Goal: Answer question/provide support: Share knowledge or assist other users

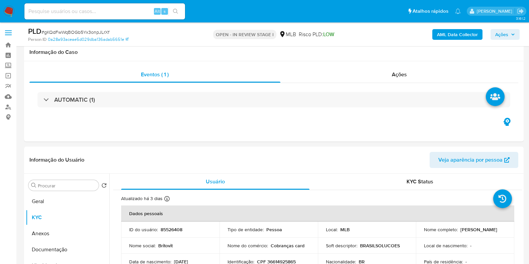
select select "10"
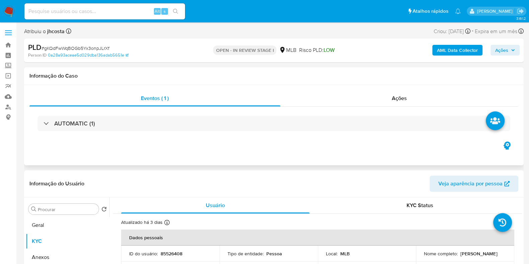
click at [405, 90] on div "Eventos ( 1 ) Ações AUTOMATIC (1)" at bounding box center [274, 125] width 500 height 80
click at [403, 97] on span "Ações" at bounding box center [399, 98] width 15 height 8
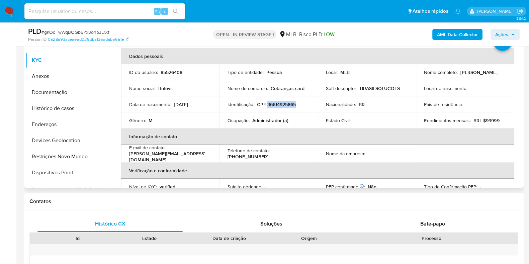
scroll to position [209, 0]
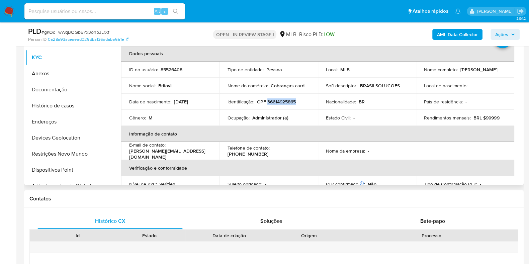
click at [280, 104] on p "CPF 36614925865" at bounding box center [276, 102] width 39 height 6
click at [460, 73] on p "Lucilio de Brito Nogueira" at bounding box center [478, 70] width 37 height 6
click at [460, 72] on p "Lucilio de Brito Nogueira" at bounding box center [478, 70] width 37 height 6
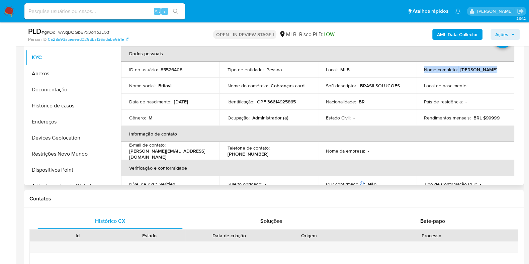
click at [460, 73] on p "Lucilio de Brito Nogueira" at bounding box center [478, 70] width 37 height 6
drag, startPoint x: 422, startPoint y: 74, endPoint x: 480, endPoint y: 73, distance: 57.9
click at [480, 73] on td "Nome completo : Lucilio de Brito Nogueira" at bounding box center [465, 70] width 98 height 16
copy p "Lucilio de Brito Nogueira"
click at [50, 90] on button "Documentação" at bounding box center [65, 90] width 78 height 16
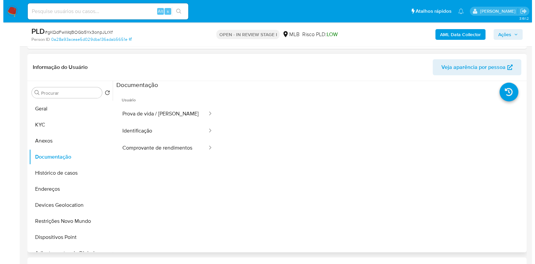
scroll to position [167, 0]
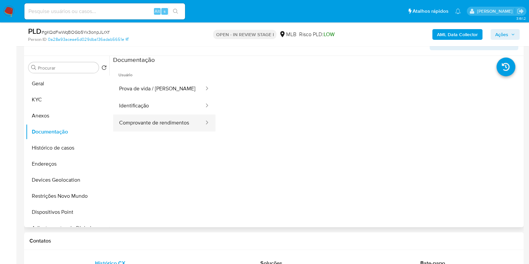
click at [172, 119] on button "Comprovante de rendimentos" at bounding box center [159, 122] width 92 height 17
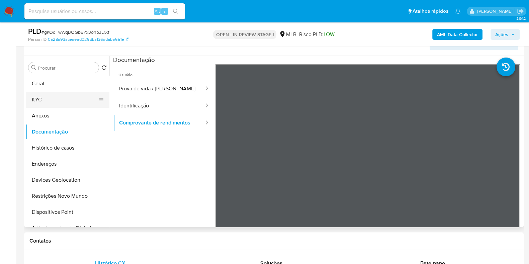
click at [50, 95] on button "KYC" at bounding box center [65, 100] width 78 height 16
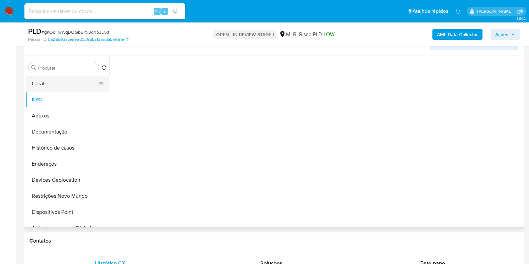
click at [52, 83] on button "Geral" at bounding box center [65, 84] width 78 height 16
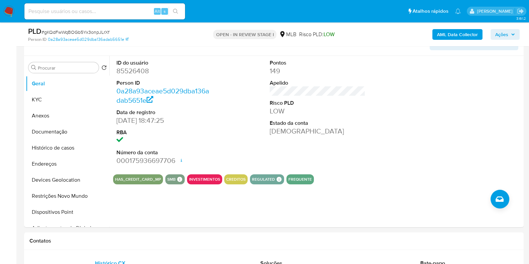
click at [501, 32] on span "Ações" at bounding box center [501, 34] width 13 height 11
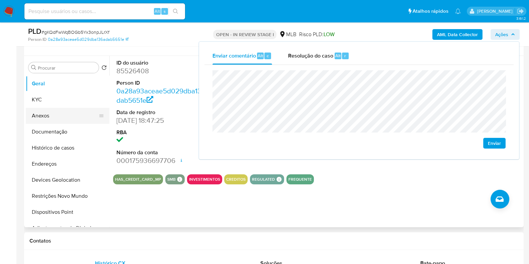
click at [53, 109] on button "Anexos" at bounding box center [65, 116] width 78 height 16
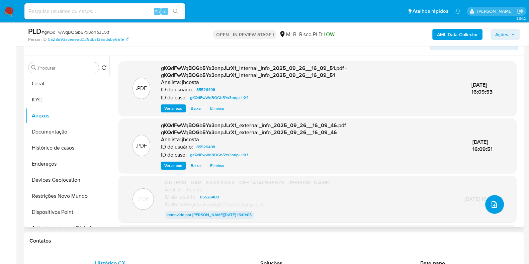
click at [487, 201] on button "upload-file" at bounding box center [494, 204] width 19 height 19
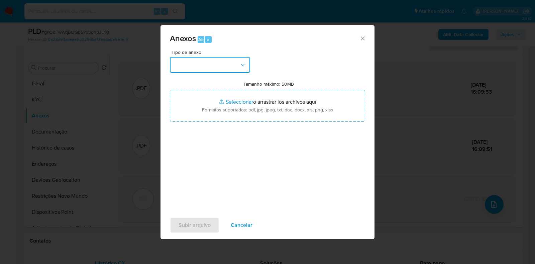
click at [236, 68] on button "button" at bounding box center [210, 65] width 80 height 16
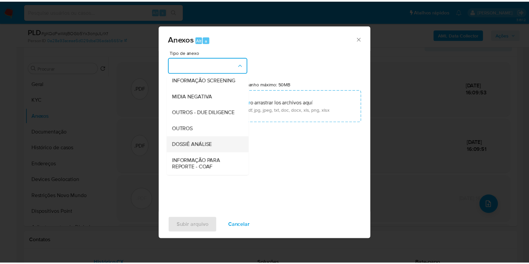
scroll to position [83, 0]
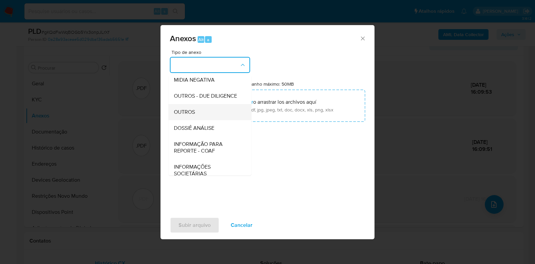
click at [202, 120] on div "OUTROS" at bounding box center [208, 112] width 68 height 16
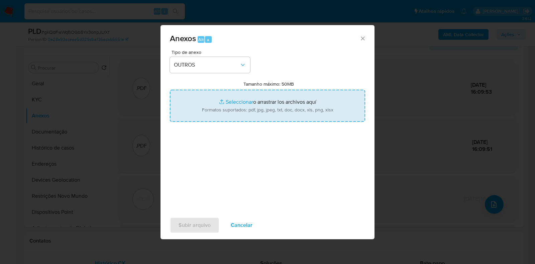
click at [240, 111] on input "Tamanho máximo: 50MB Seleccionar archivos" at bounding box center [267, 106] width 195 height 32
type input "C:\fakepath\Mulan 85526408_2025_09_25_07_45_47.xlsx"
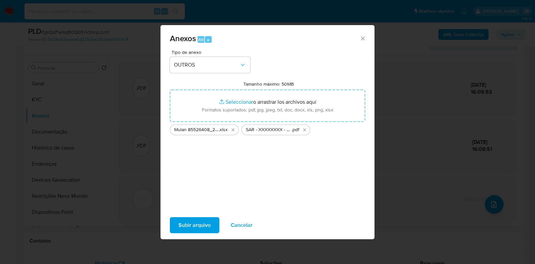
click at [188, 227] on span "Subir arquivo" at bounding box center [195, 225] width 32 height 15
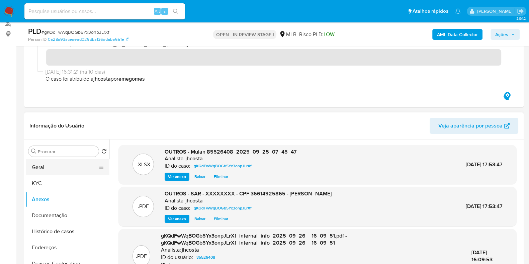
click at [51, 173] on button "Geral" at bounding box center [65, 167] width 78 height 16
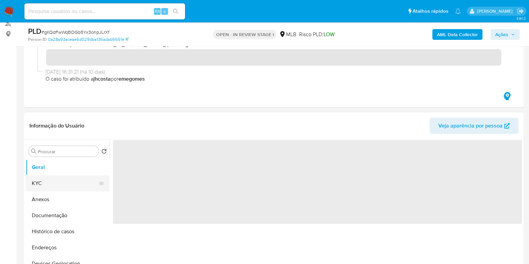
click at [49, 182] on button "KYC" at bounding box center [65, 183] width 78 height 16
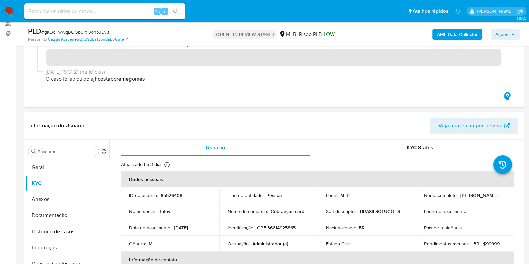
drag, startPoint x: 513, startPoint y: 31, endPoint x: 499, endPoint y: 38, distance: 15.1
click at [513, 31] on span "Ações" at bounding box center [505, 34] width 20 height 9
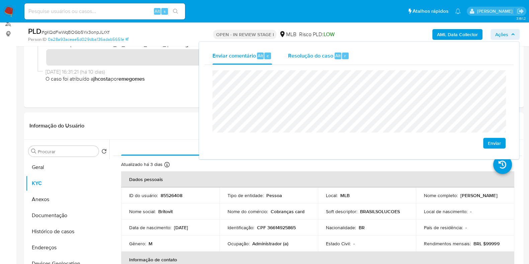
click at [319, 52] on span "Resolução do caso" at bounding box center [310, 56] width 45 height 8
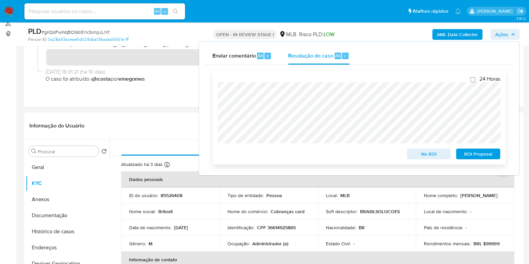
click at [482, 155] on span "ROI Proposal" at bounding box center [478, 153] width 35 height 9
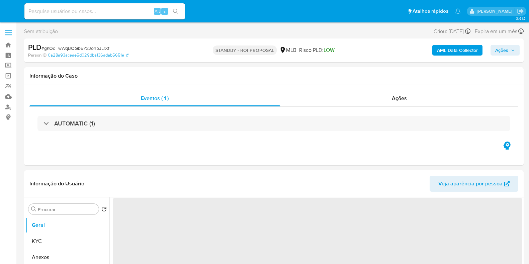
select select "10"
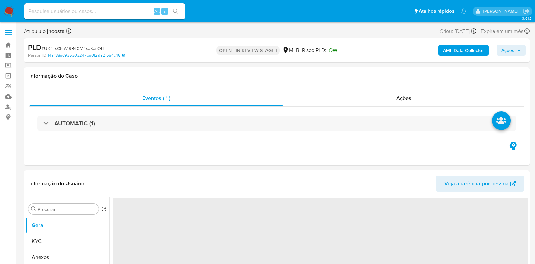
select select "10"
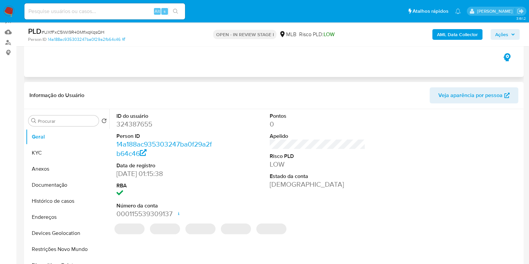
scroll to position [83, 0]
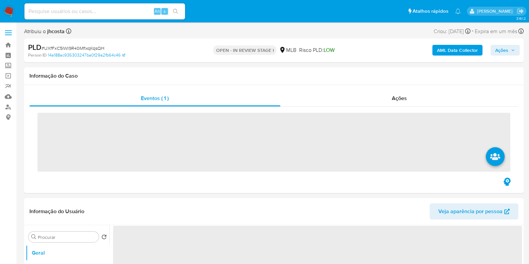
click at [82, 12] on input at bounding box center [104, 11] width 161 height 9
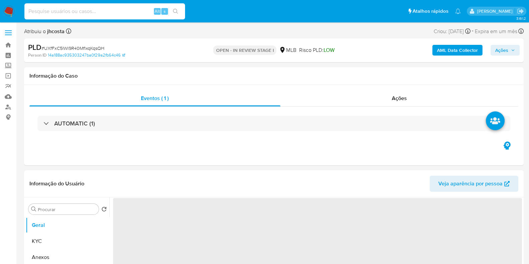
paste input "bAnQhDXTtnLPKwX5ZM0b2yWT"
type input "bAnQhDXTtnLPKwX5ZM0b2yWT"
select select "10"
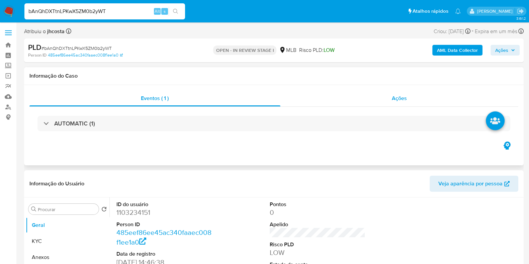
click at [411, 97] on div "Ações" at bounding box center [399, 98] width 238 height 16
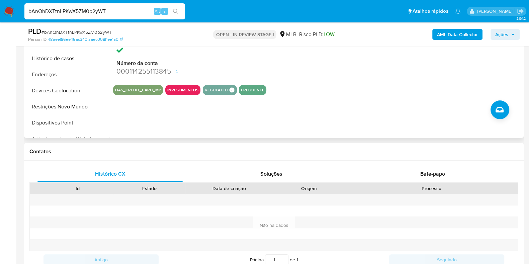
scroll to position [209, 0]
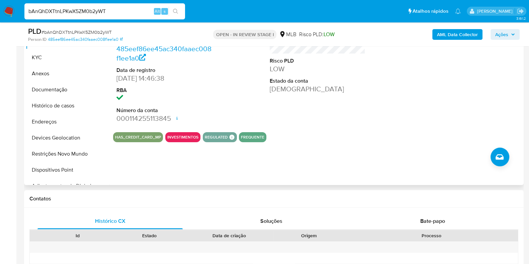
click at [412, 169] on div "ID do usuário 1103234151 Person ID 485eef86ee45ac340faaec008f1ee1a0 Data de reg…" at bounding box center [315, 99] width 413 height 171
drag, startPoint x: 431, startPoint y: 218, endPoint x: 409, endPoint y: 185, distance: 39.8
click at [432, 218] on span "Bate-papo" at bounding box center [432, 221] width 25 height 8
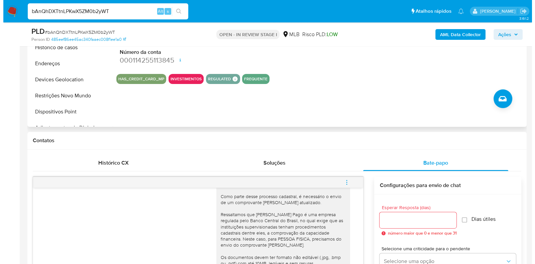
scroll to position [125, 0]
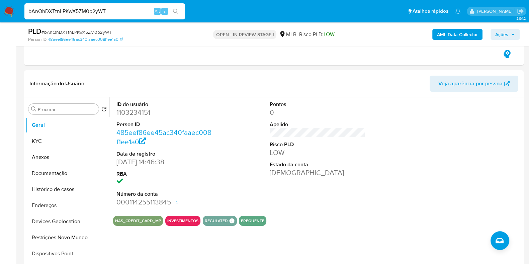
click at [501, 35] on span "Ações" at bounding box center [501, 34] width 13 height 11
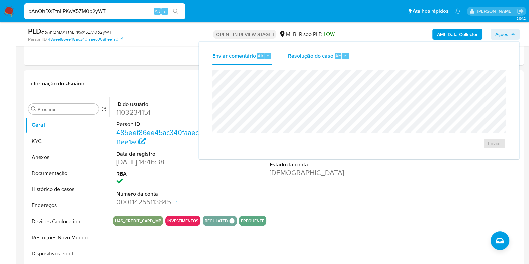
click at [328, 61] on div "Resolução do caso Alt r" at bounding box center [318, 55] width 61 height 17
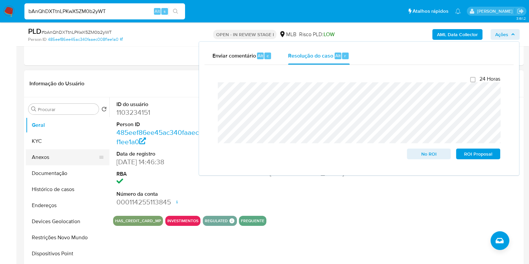
click at [66, 153] on button "Anexos" at bounding box center [65, 157] width 78 height 16
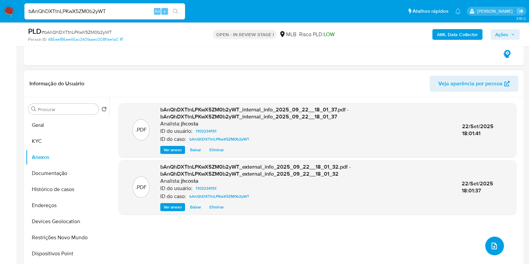
click at [486, 239] on button "upload-file" at bounding box center [494, 246] width 19 height 19
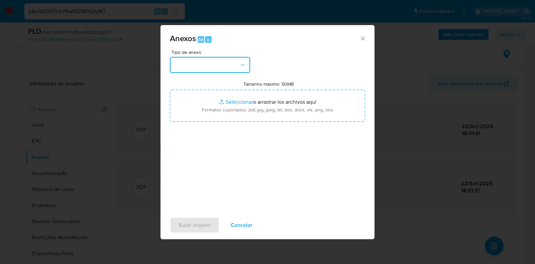
click at [236, 59] on button "button" at bounding box center [210, 65] width 80 height 16
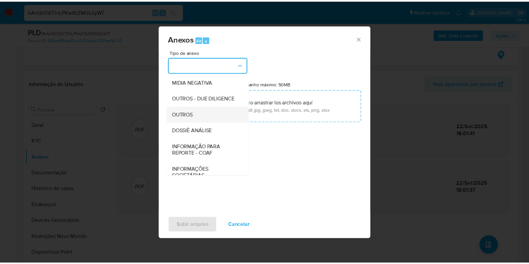
scroll to position [83, 0]
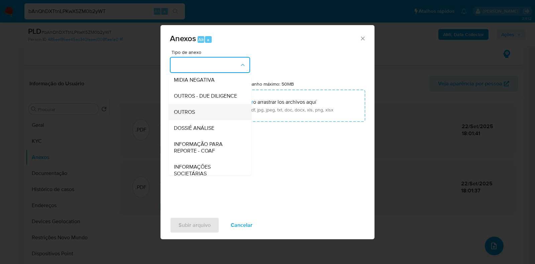
click at [197, 120] on div "OUTROS" at bounding box center [208, 112] width 68 height 16
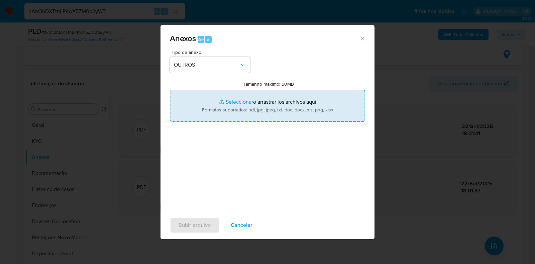
click at [248, 106] on input "Tamanho máximo: 50MB Seleccionar archivos" at bounding box center [267, 106] width 195 height 32
type input "C:\fakepath\Mulan 1103234151_2025_09_22_08_19_32.xlsx"
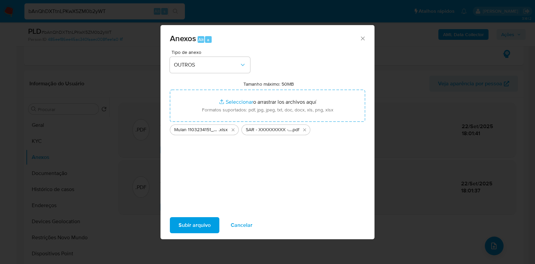
click at [190, 226] on span "Subir arquivo" at bounding box center [195, 225] width 32 height 15
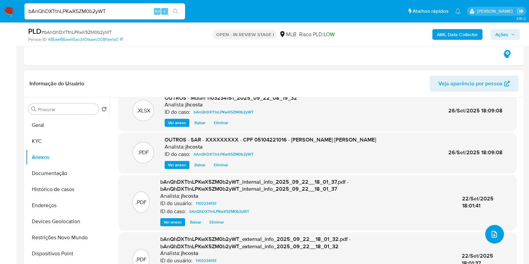
scroll to position [0, 0]
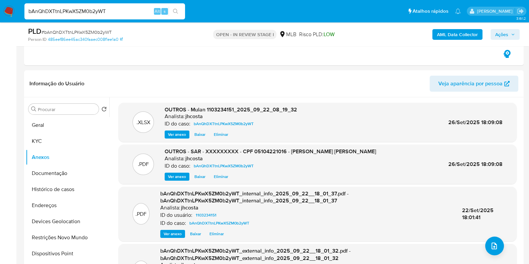
click at [507, 36] on span "Ações" at bounding box center [501, 34] width 13 height 11
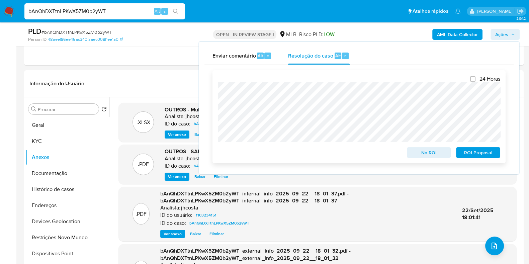
click at [478, 154] on span "ROI Proposal" at bounding box center [478, 152] width 35 height 9
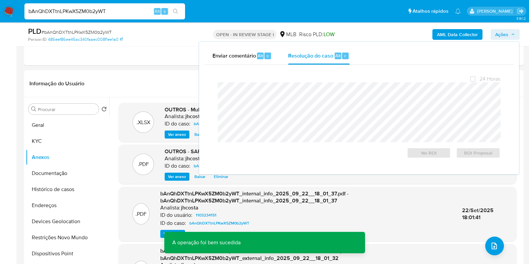
click at [85, 30] on span "# bAnQhDXTtnLPKwX5ZM0b2yWT" at bounding box center [76, 32] width 70 height 7
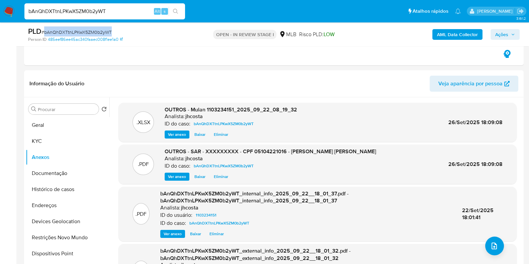
click at [85, 30] on span "# bAnQhDXTtnLPKwX5ZM0b2yWT" at bounding box center [76, 32] width 70 height 7
copy span "bAnQhDXTtnLPKwX5ZM0b2yWT"
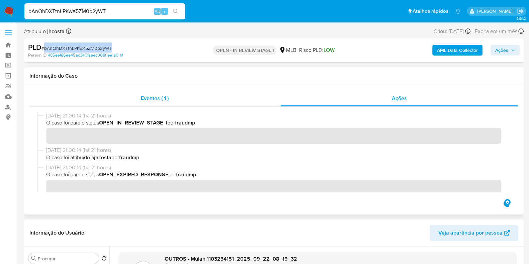
drag, startPoint x: 181, startPoint y: 100, endPoint x: 194, endPoint y: 99, distance: 13.2
click at [181, 100] on div "Eventos ( 1 )" at bounding box center [154, 98] width 251 height 16
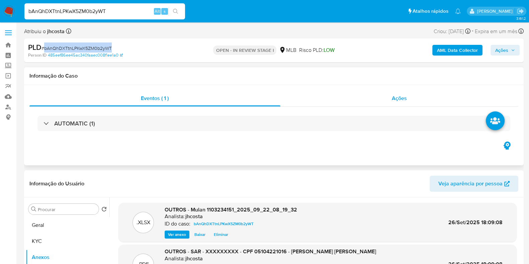
click at [401, 98] on span "Ações" at bounding box center [399, 98] width 15 height 8
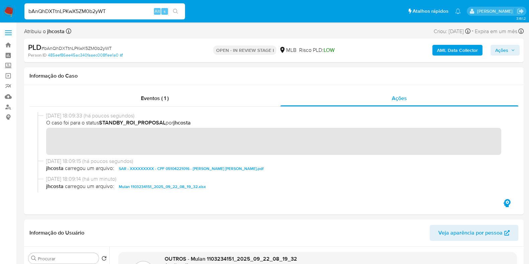
click at [117, 12] on input "bAnQhDXTtnLPKwX5ZM0b2yWT" at bounding box center [104, 11] width 161 height 9
paste input "cfmu7VvrZr6HZ5zcjtl7vYf1"
type input "cfmu7VvrZr6HZ5zcjtl7vYf1"
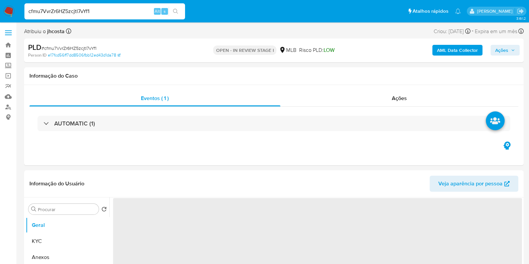
select select "10"
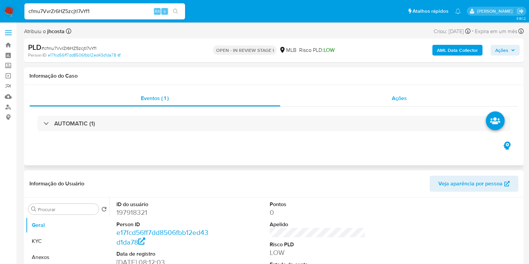
click at [407, 103] on div "Ações" at bounding box center [399, 98] width 238 height 16
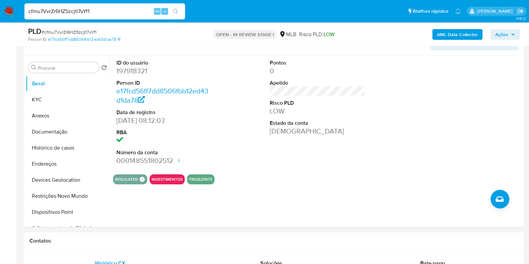
scroll to position [292, 0]
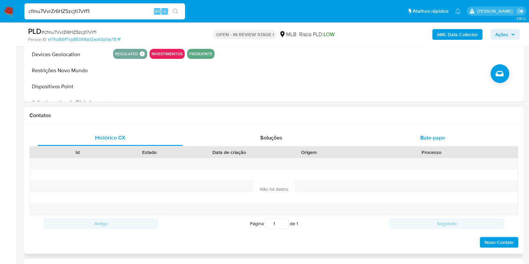
click at [437, 140] on span "Bate-papo" at bounding box center [432, 138] width 25 height 8
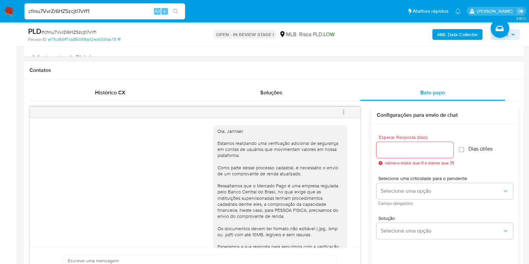
scroll to position [334, 0]
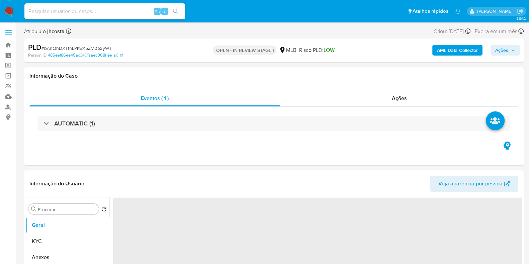
select select "10"
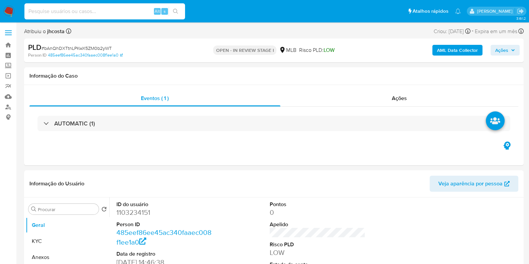
click at [85, 11] on input at bounding box center [104, 11] width 161 height 9
paste input "814483880"
type input "814483880"
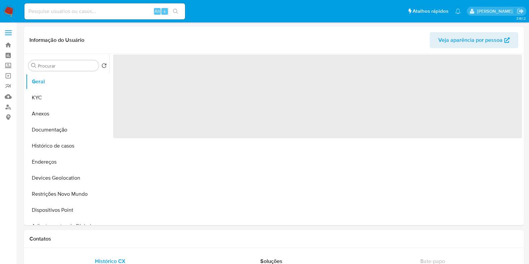
select select "10"
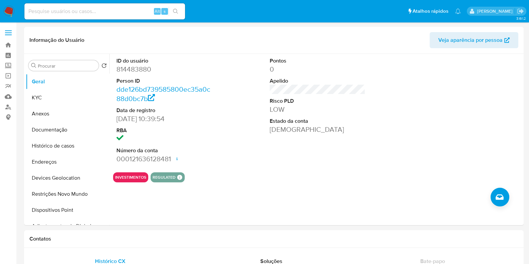
click at [118, 11] on input at bounding box center [104, 11] width 161 height 9
paste input "cfmu7VvrZr6HZ5zcjtl7vYf1"
type input "cfmu7VvrZr6HZ5zcjtl7vYf1"
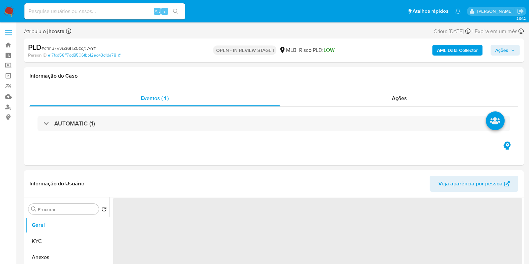
select select "10"
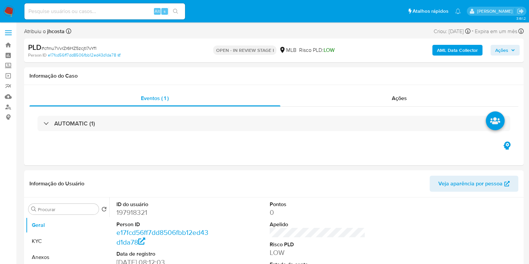
click at [87, 16] on div "Alt s" at bounding box center [104, 11] width 161 height 16
click at [89, 14] on input at bounding box center [104, 11] width 161 height 9
paste input "2231707667"
type input "2231707667"
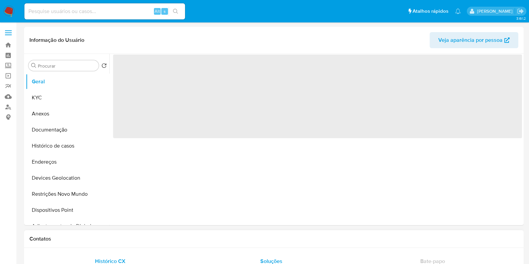
select select "10"
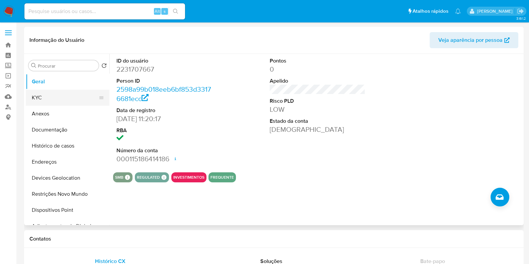
click at [58, 95] on button "KYC" at bounding box center [65, 98] width 78 height 16
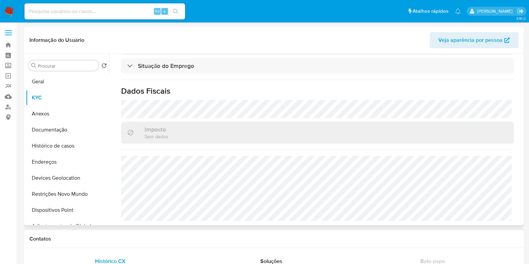
scroll to position [303, 0]
